Goal: Find specific page/section: Find specific page/section

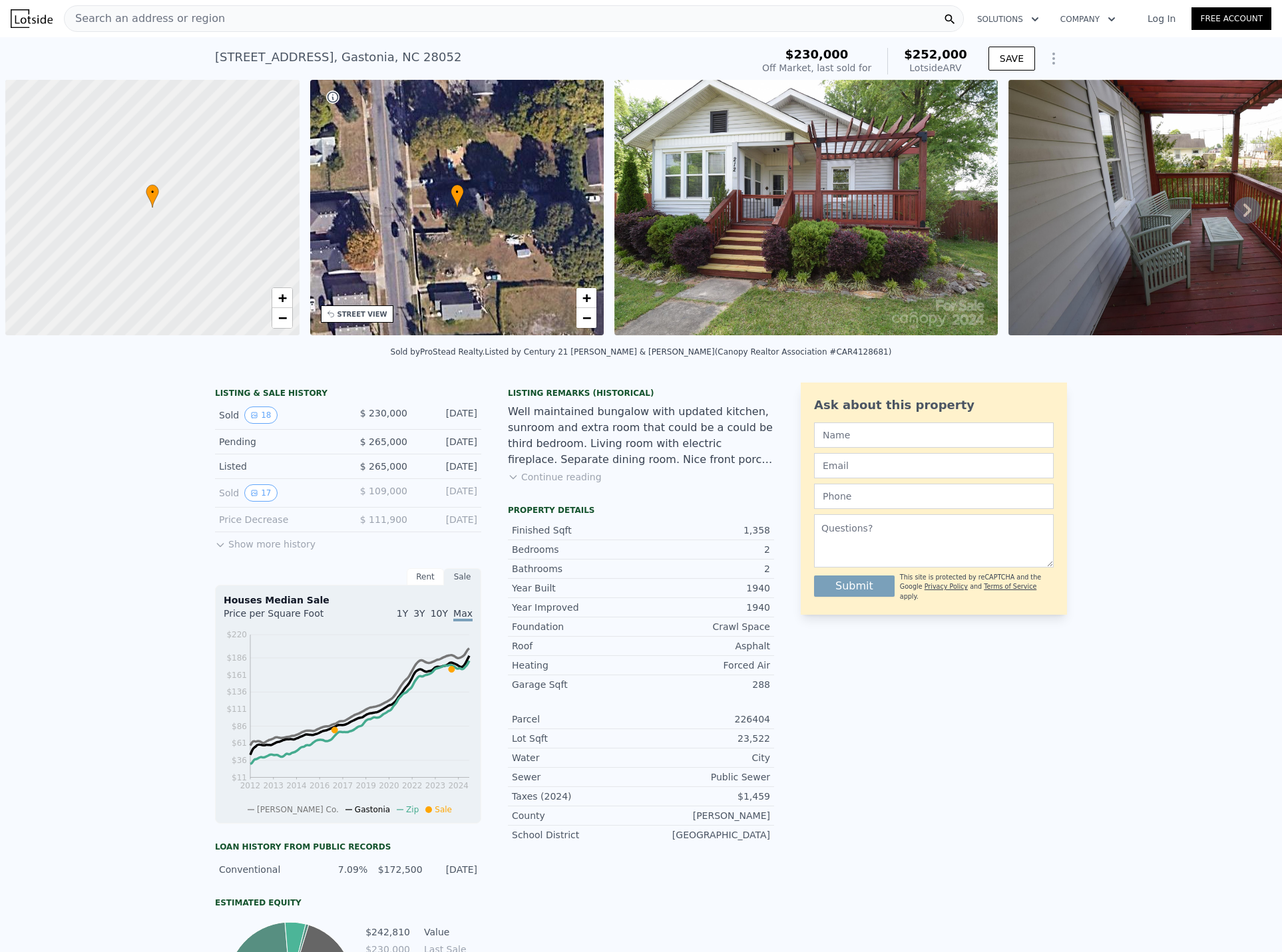
click at [241, 18] on div "Search an address or region" at bounding box center [513, 18] width 900 height 26
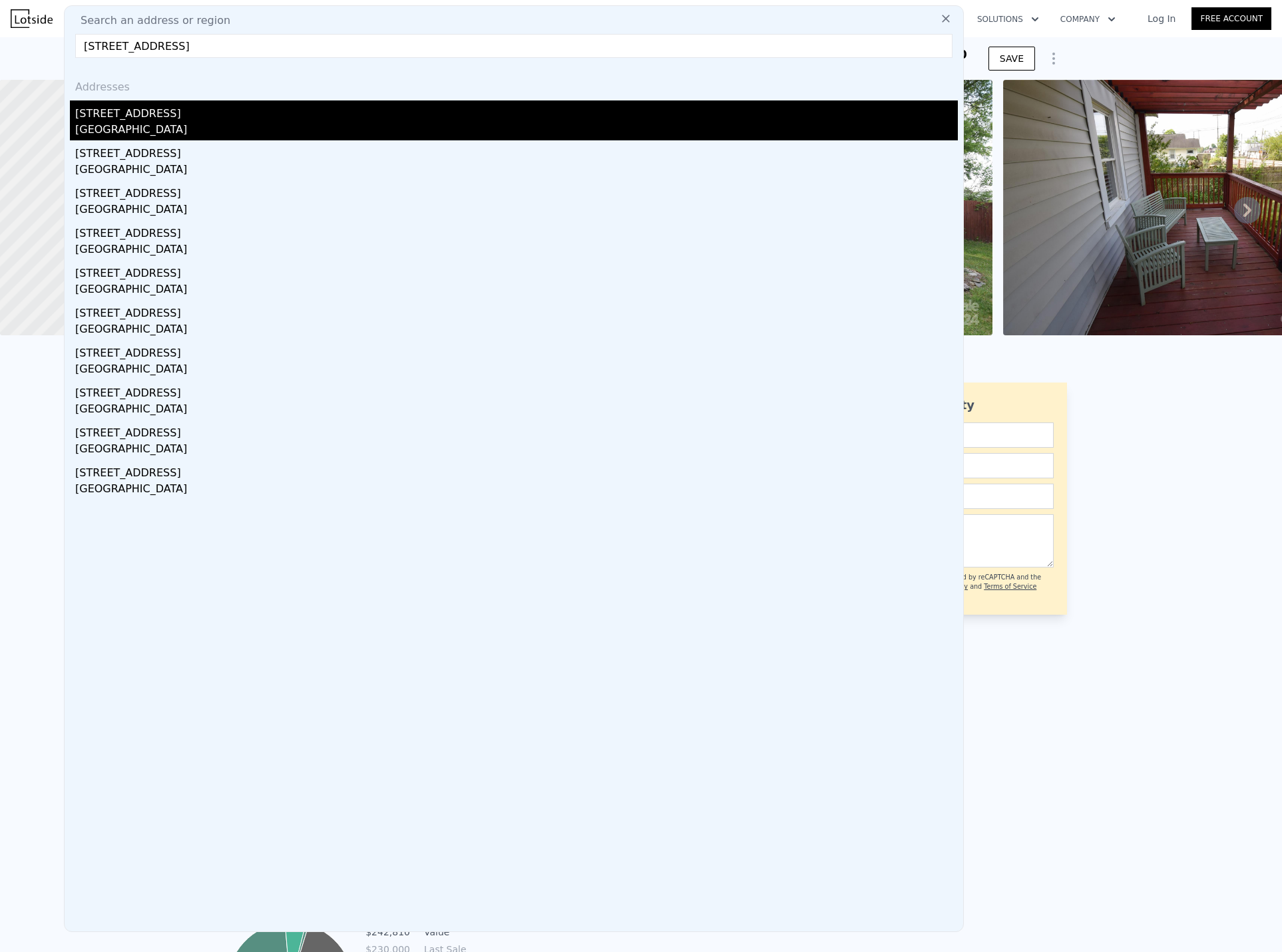
type input "[STREET_ADDRESS]"
click at [165, 129] on div "[GEOGRAPHIC_DATA]" at bounding box center [516, 131] width 883 height 18
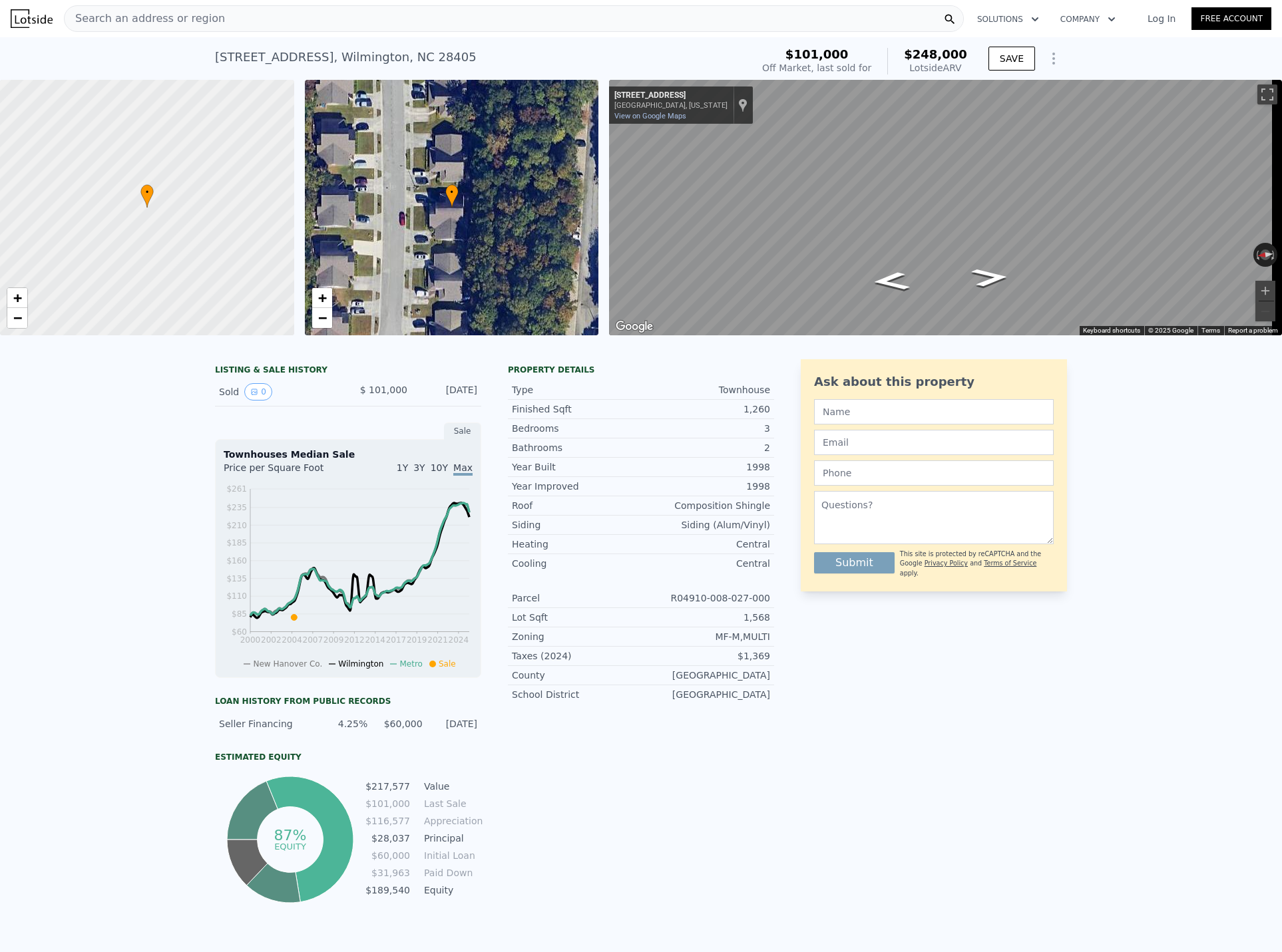
click at [233, 16] on div "Search an address or region" at bounding box center [513, 18] width 900 height 26
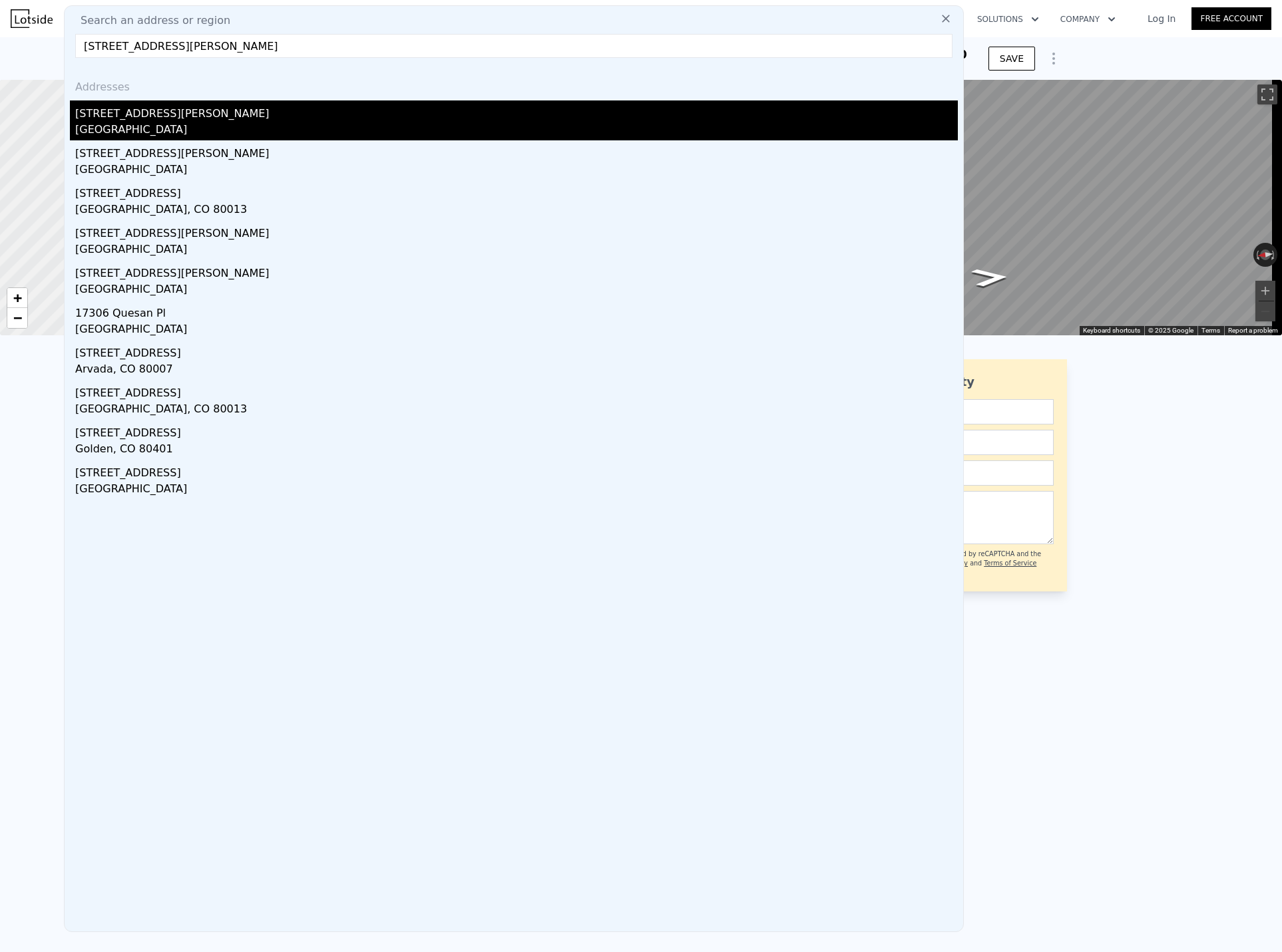
type input "[STREET_ADDRESS][PERSON_NAME]"
click at [154, 112] on div "[STREET_ADDRESS][PERSON_NAME]" at bounding box center [516, 111] width 883 height 21
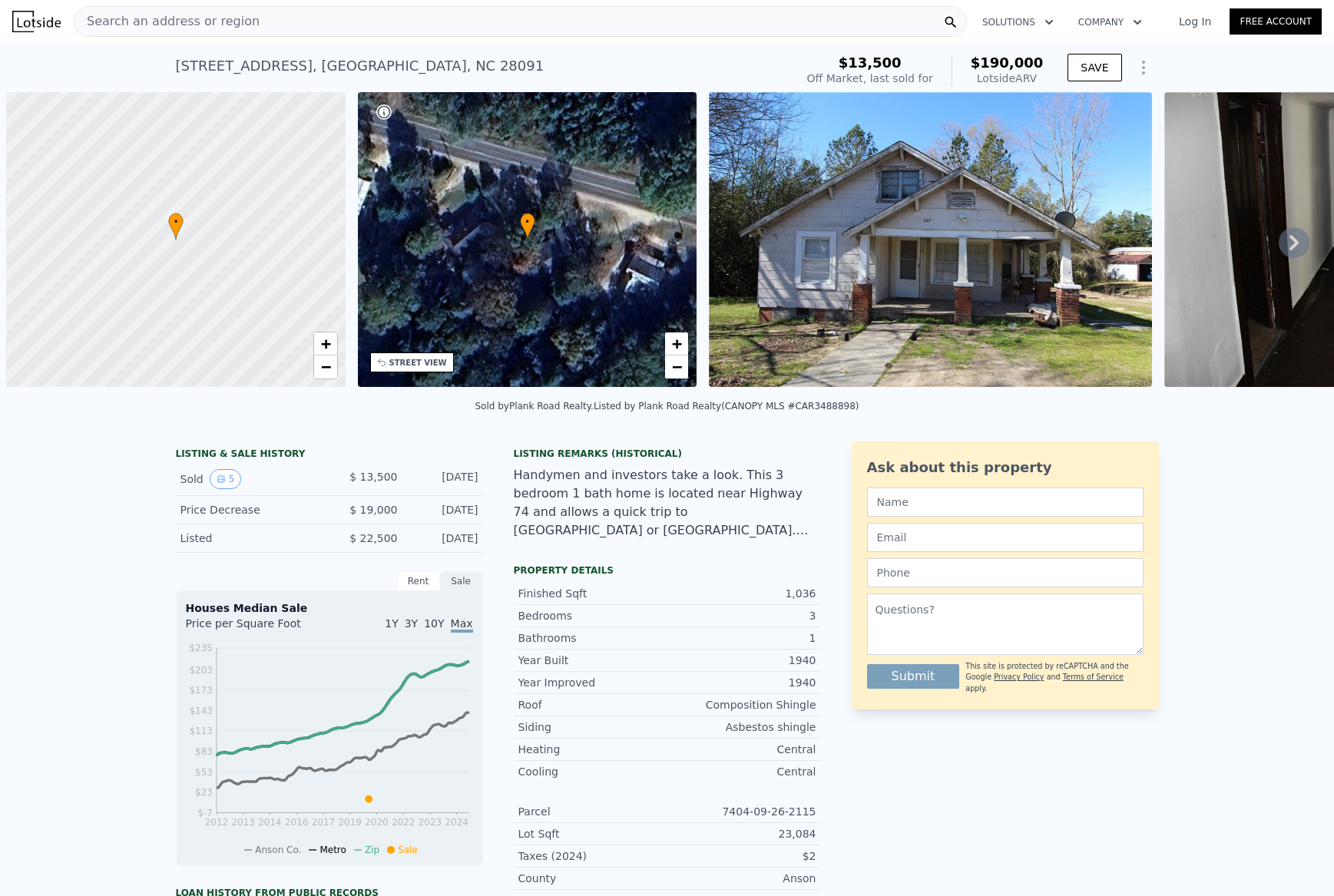
click at [311, 11] on div "Search an address or region" at bounding box center [520, 21] width 893 height 31
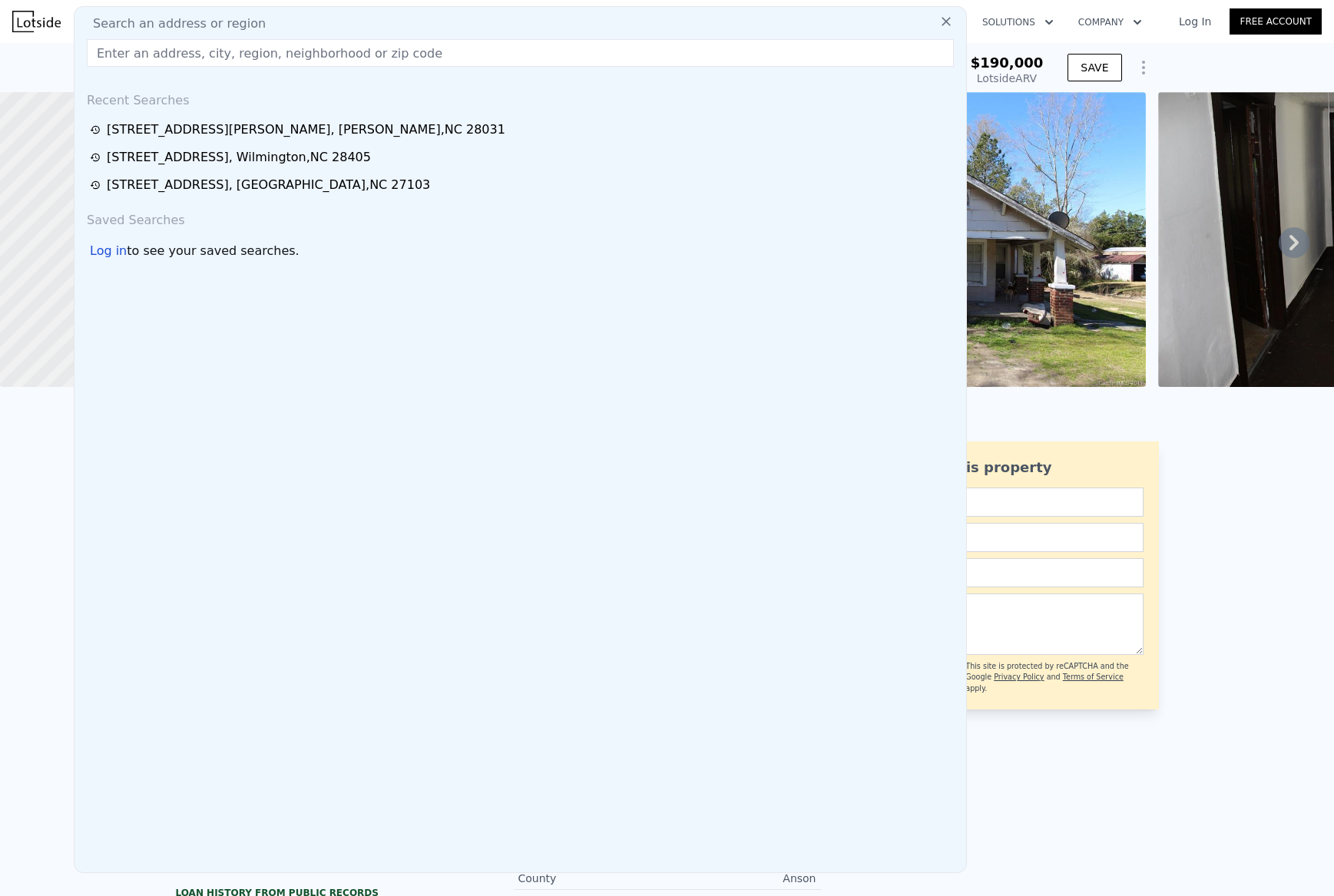
drag, startPoint x: 230, startPoint y: 29, endPoint x: 206, endPoint y: 96, distance: 71.2
paste input "3630 Appomattox Dr, Winston Salem, NC 27106"
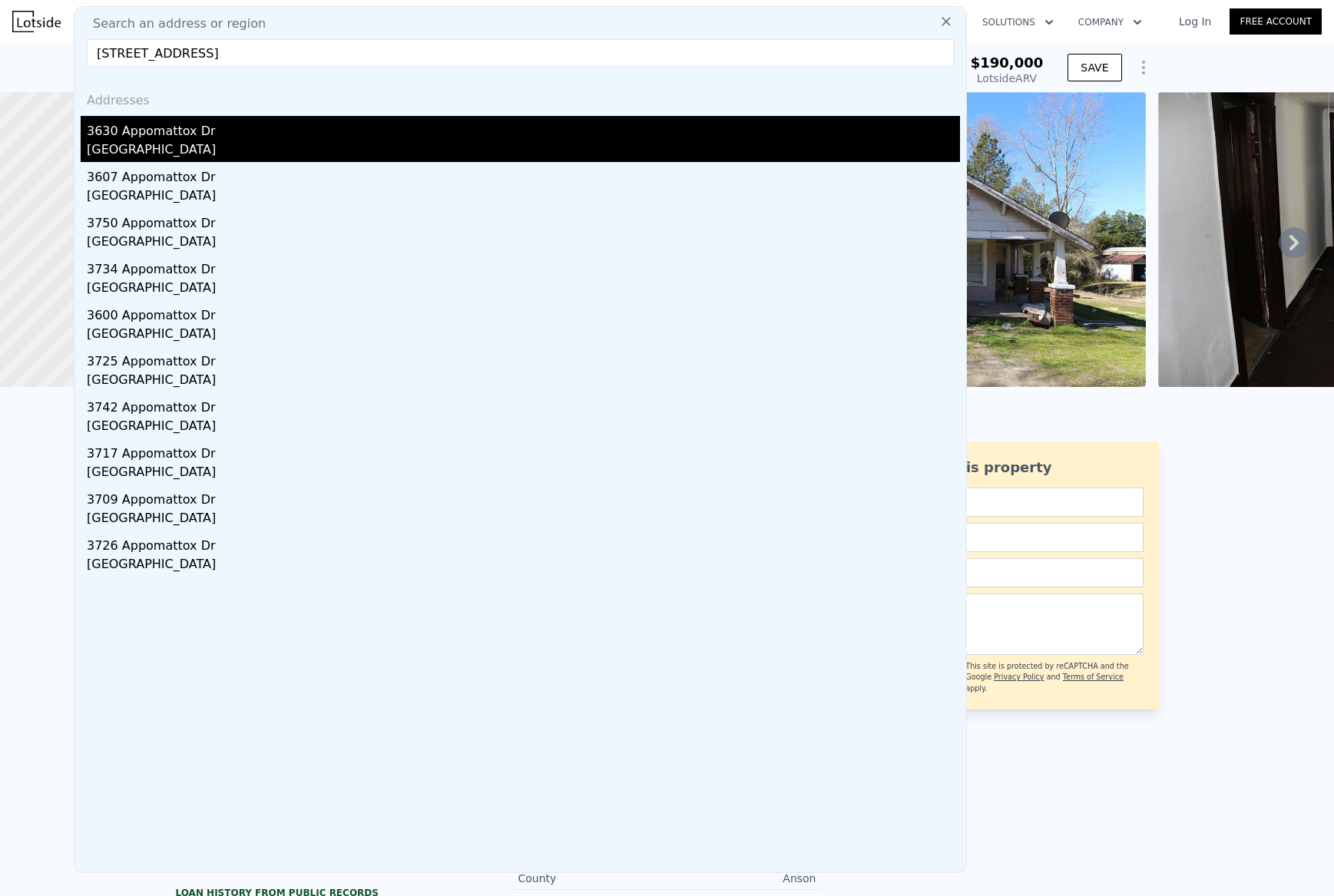
type input "3630 Appomattox Dr, Winston Salem, NC 27106"
click at [251, 144] on div "Winston-salem, NC 27106" at bounding box center [523, 151] width 873 height 21
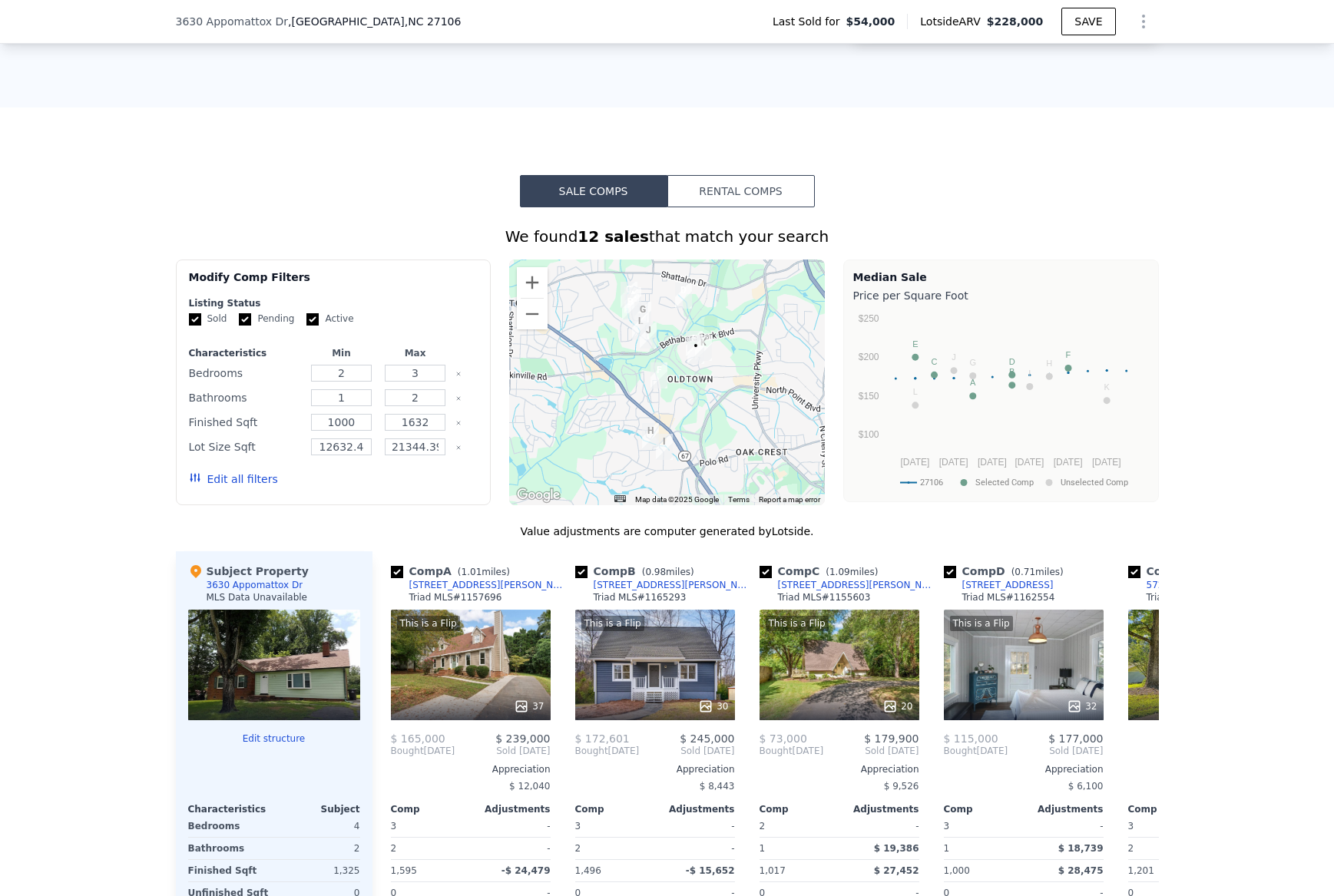
scroll to position [1224, 0]
